Goal: Find specific page/section: Find specific page/section

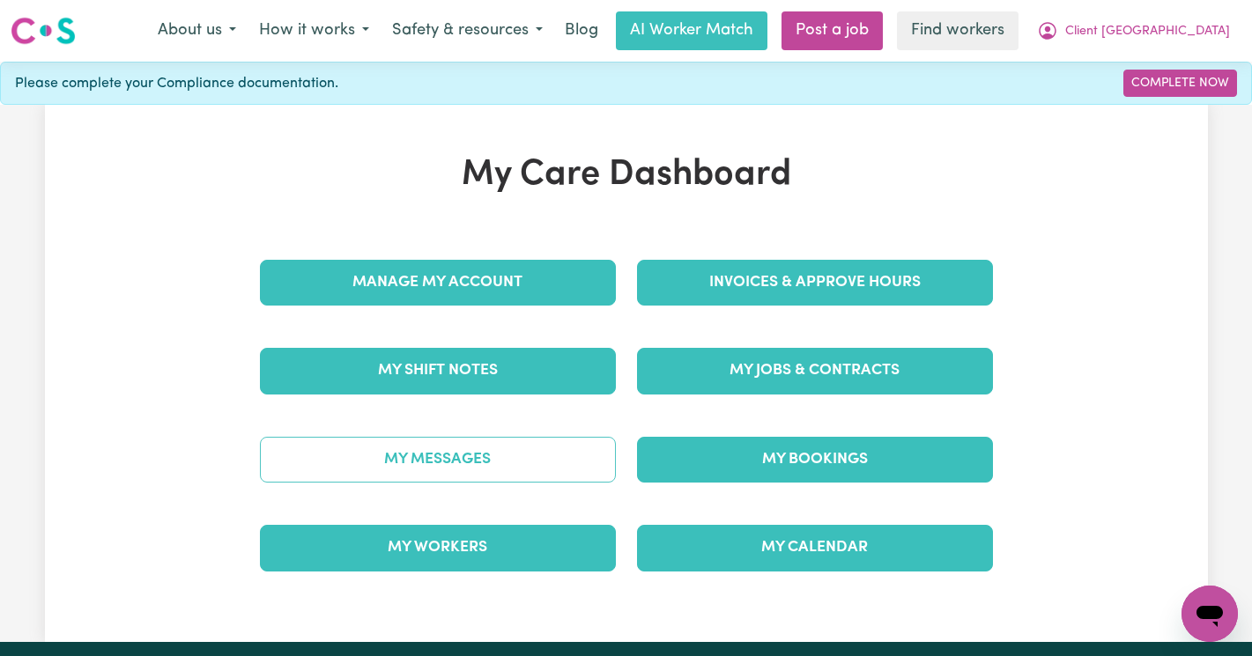
click at [527, 464] on link "My Messages" at bounding box center [438, 460] width 356 height 46
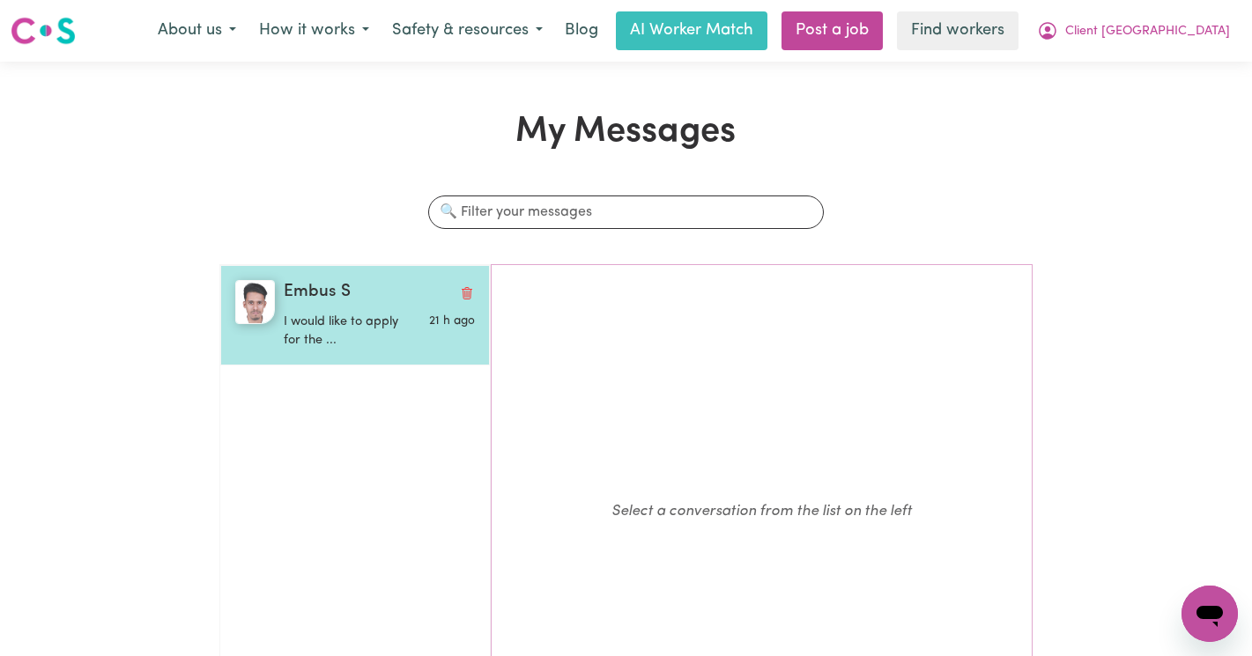
click at [377, 338] on p "I would like to apply for the ..." at bounding box center [348, 332] width 128 height 38
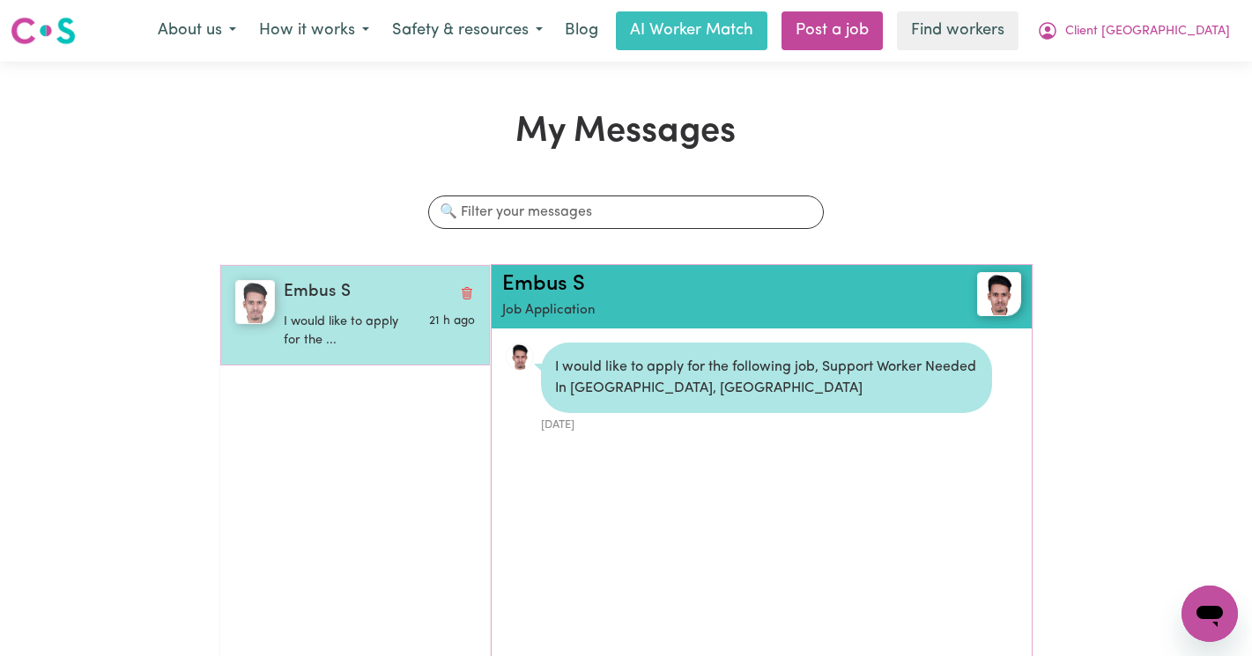
scroll to position [11, 0]
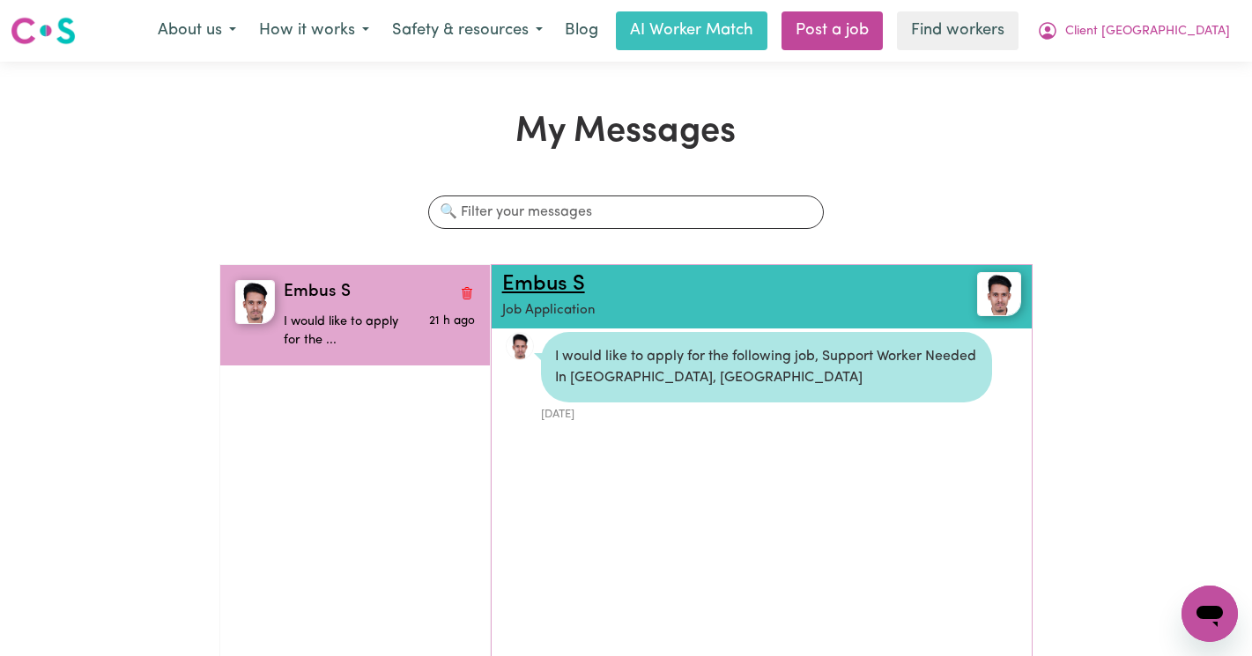
click at [522, 277] on link "Embus S" at bounding box center [543, 284] width 83 height 21
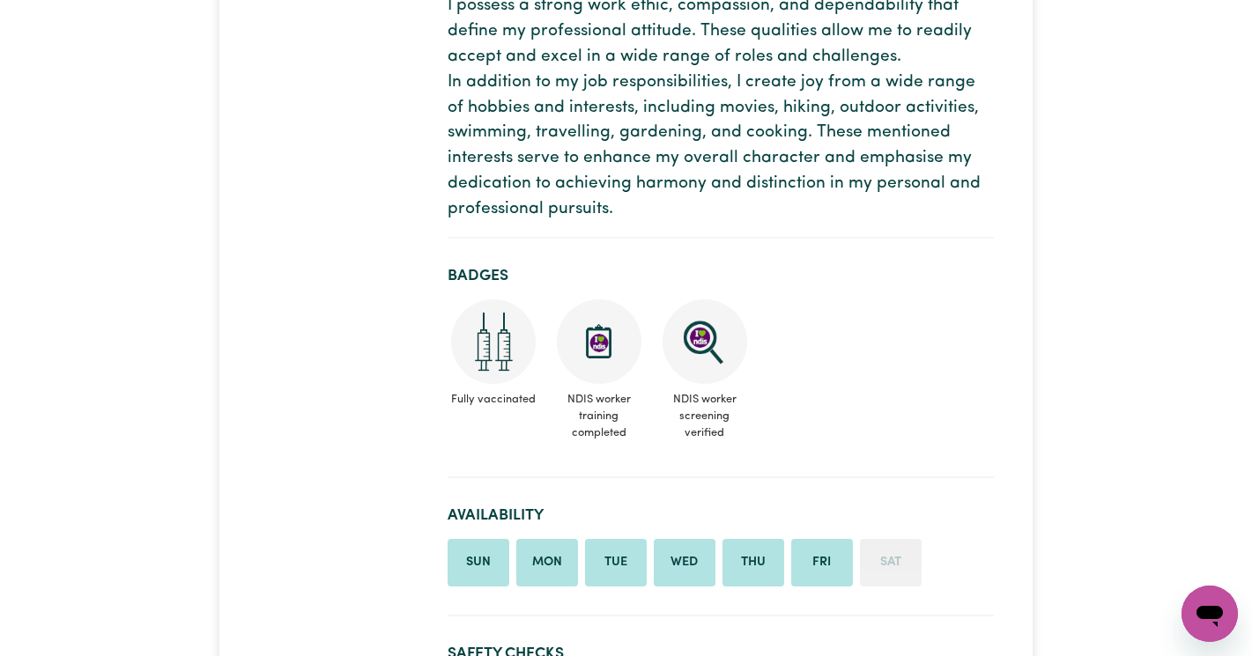
scroll to position [253, 0]
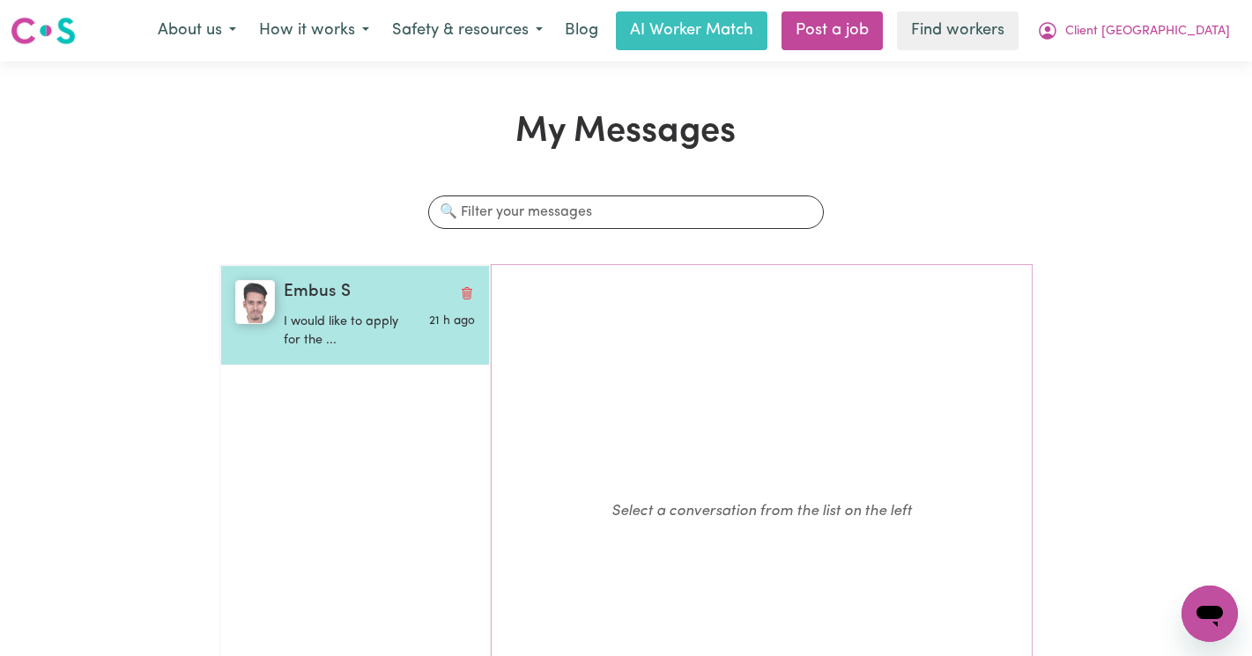
click at [270, 314] on img "button" at bounding box center [255, 302] width 40 height 44
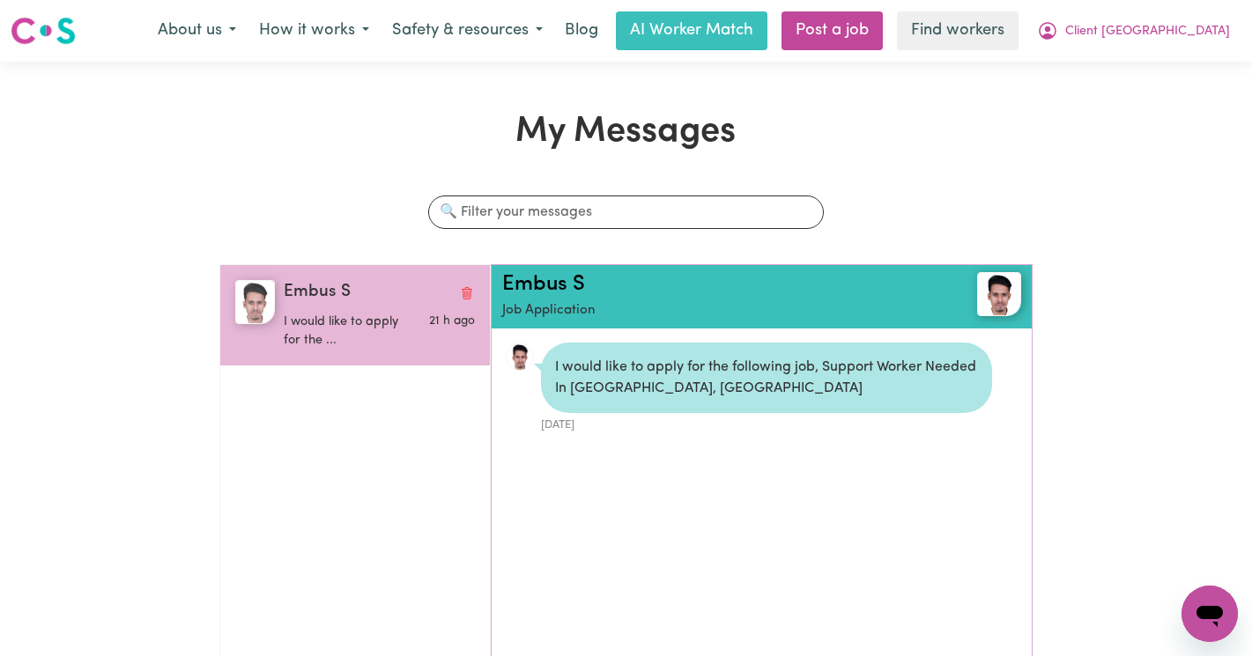
scroll to position [11, 0]
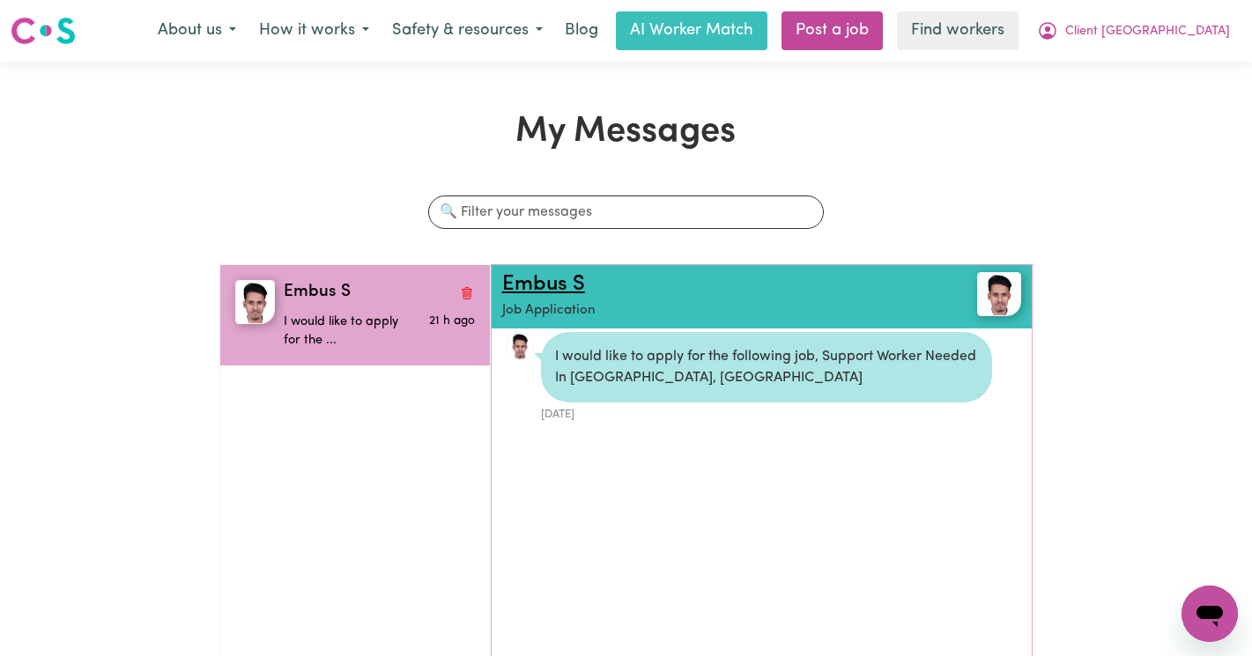
click at [534, 276] on link "Embus S" at bounding box center [543, 284] width 83 height 21
